Goal: Download file/media

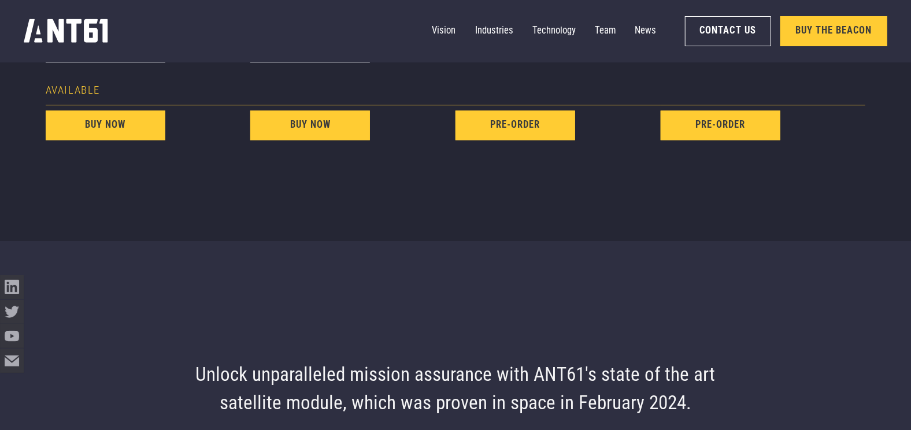
scroll to position [1042, 0]
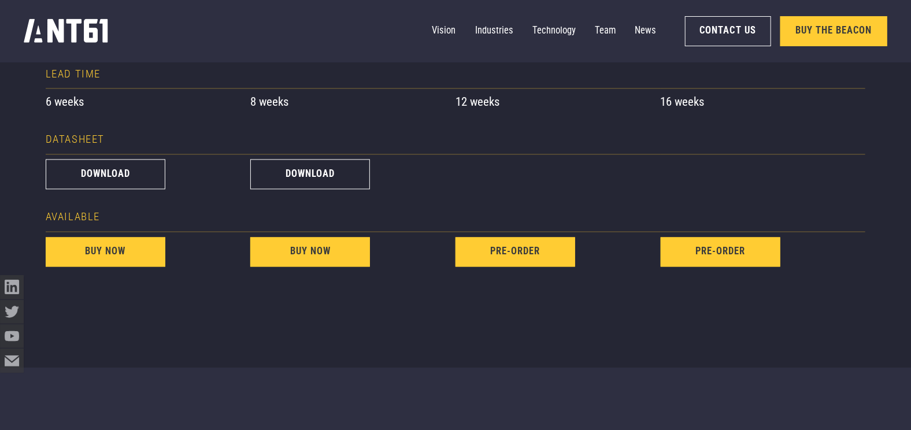
click at [328, 159] on div "download" at bounding box center [352, 174] width 205 height 39
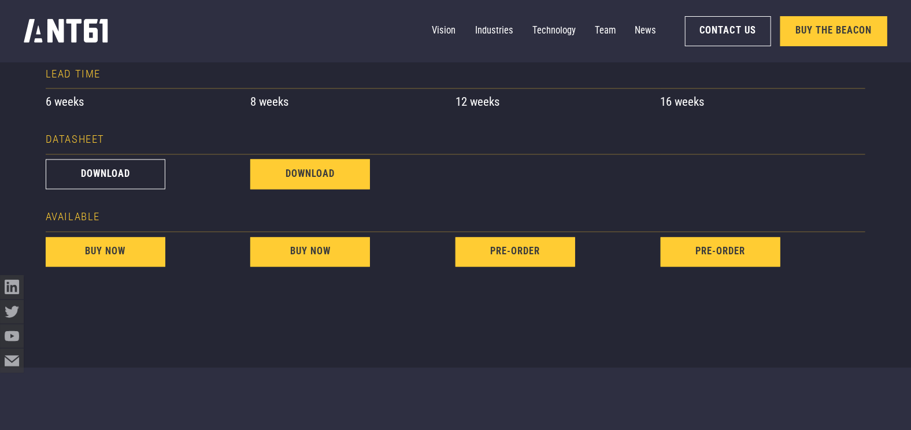
click at [328, 172] on link "download" at bounding box center [310, 175] width 120 height 30
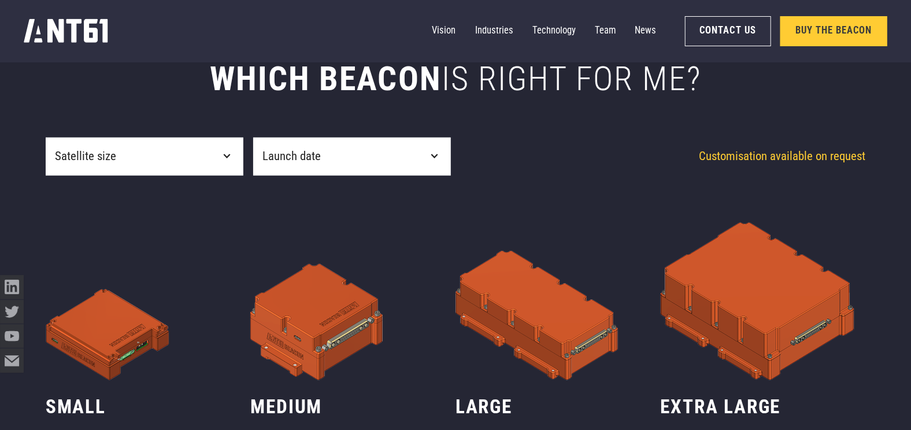
scroll to position [405, 0]
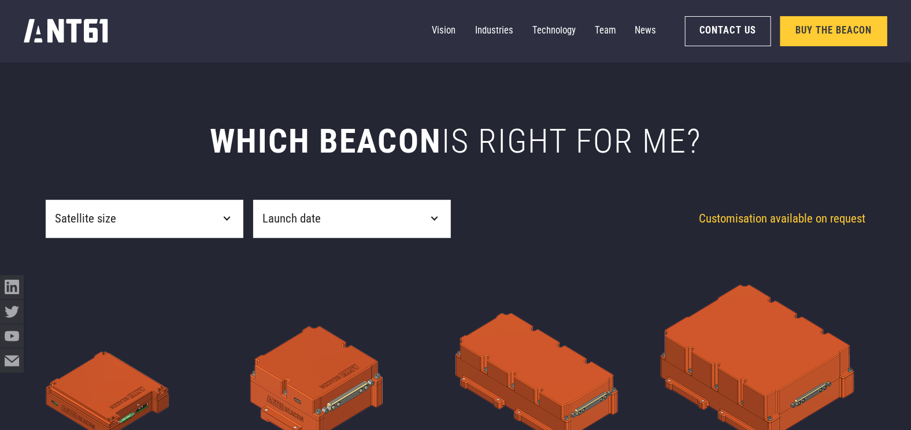
click at [262, 37] on div "Vision Industries Industries Technology Team News Contact Us Buy the Beacon" at bounding box center [455, 31] width 863 height 62
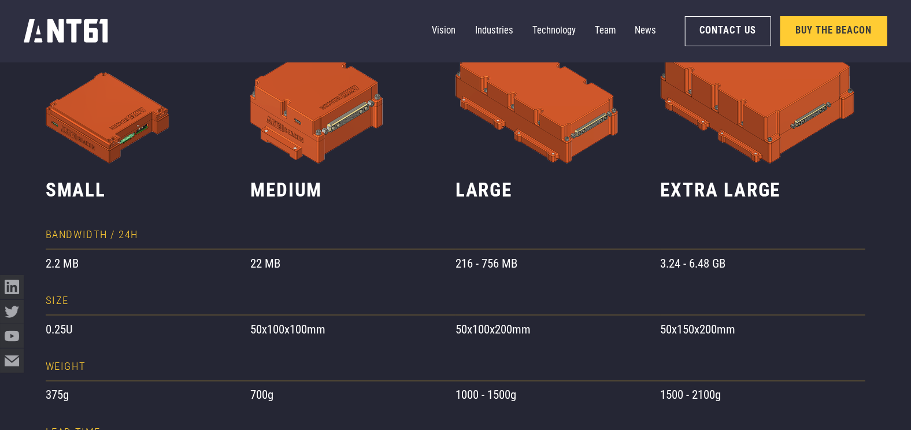
scroll to position [694, 0]
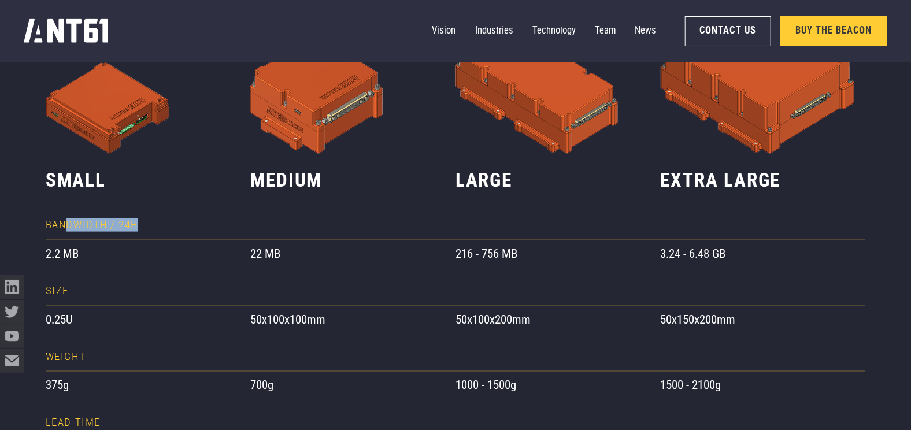
drag, startPoint x: 75, startPoint y: 224, endPoint x: 168, endPoint y: 223, distance: 93.1
click at [168, 223] on div "Bandwidth / 24H" at bounding box center [148, 226] width 205 height 29
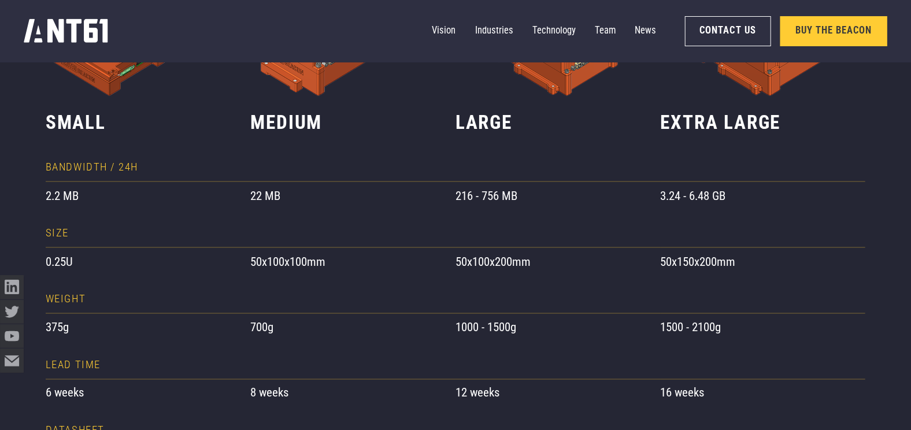
scroll to position [983, 0]
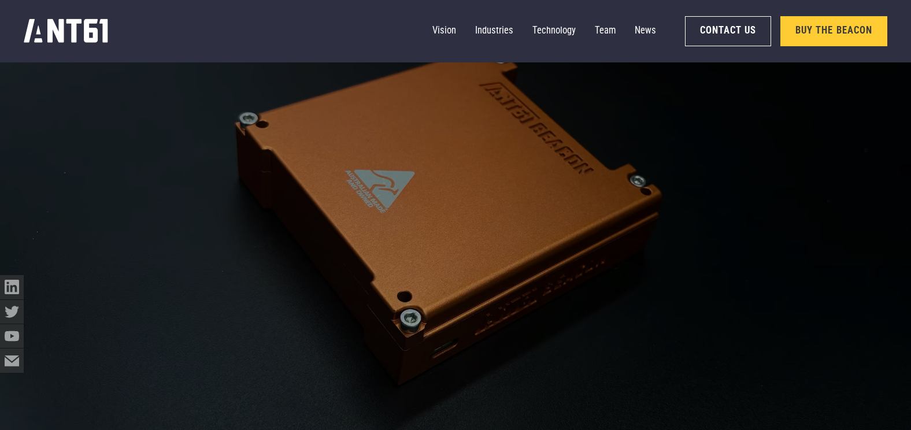
scroll to position [980, 0]
